Goal: Entertainment & Leisure: Consume media (video, audio)

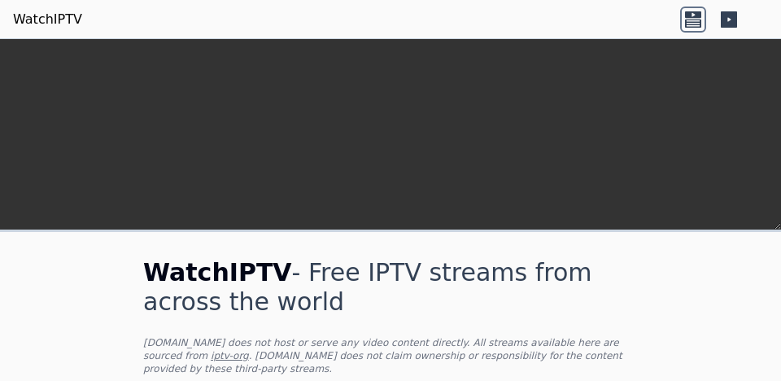
scroll to position [482, 0]
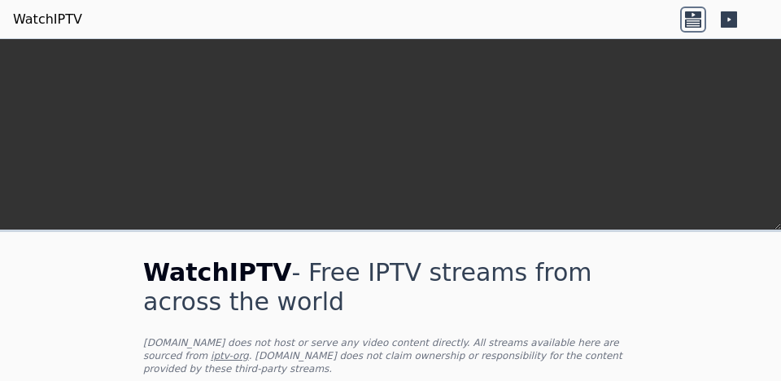
scroll to position [459, 0]
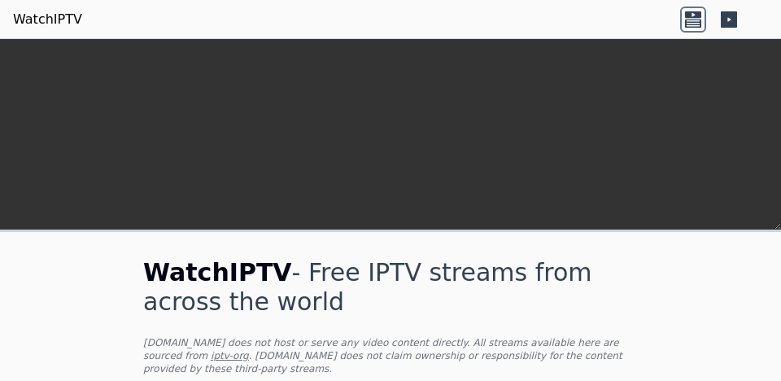
scroll to position [431, 0]
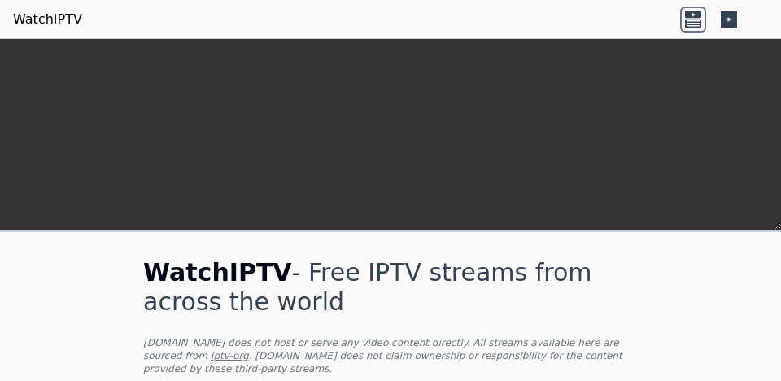
scroll to position [1545, 0]
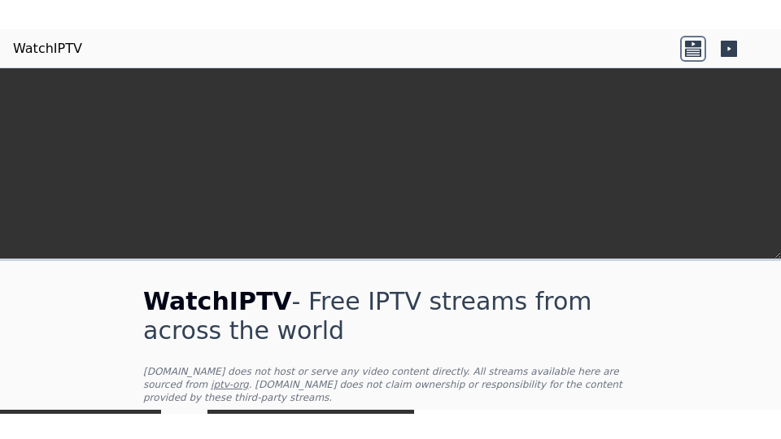
scroll to position [170, 0]
